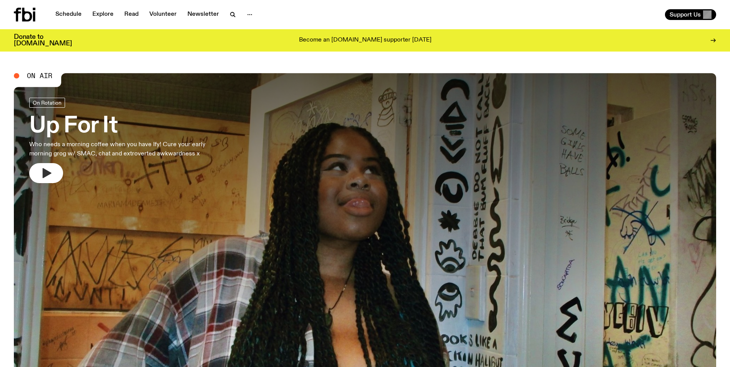
click at [43, 173] on icon "button" at bounding box center [47, 173] width 9 height 10
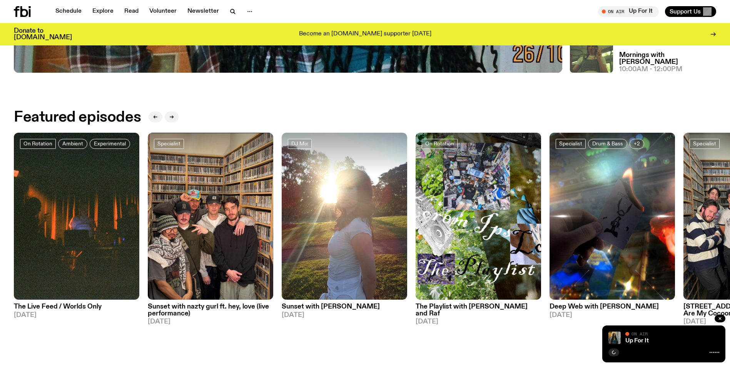
scroll to position [304, 0]
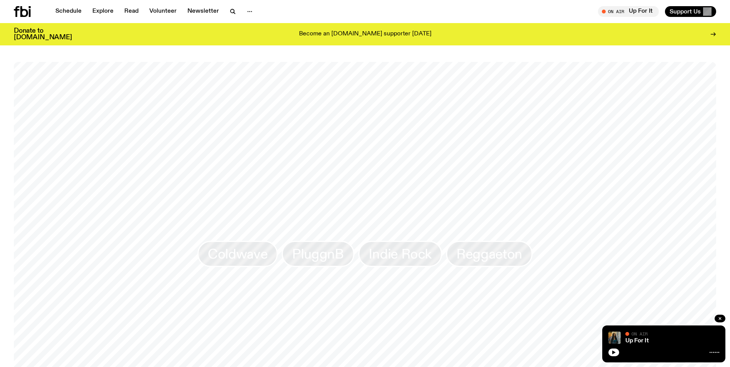
scroll to position [767, 0]
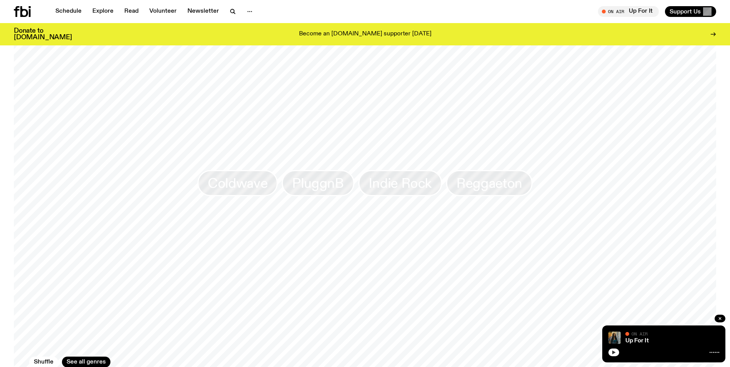
click at [610, 351] on button "button" at bounding box center [614, 353] width 11 height 8
